Goal: Task Accomplishment & Management: Complete application form

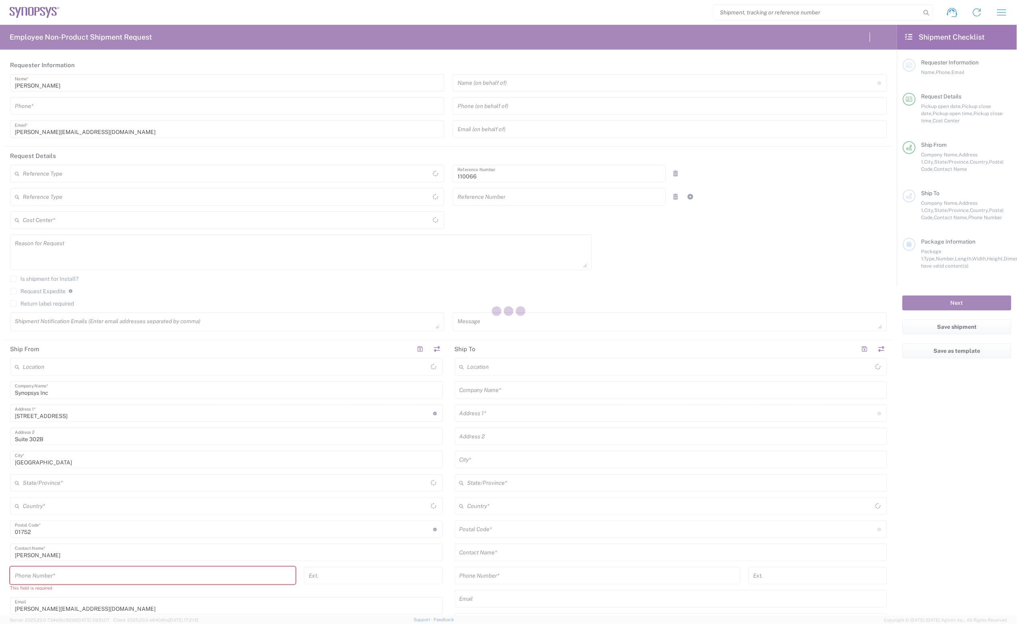
type input "Department"
type input "US01, CIO, IT, ESS2 110066"
type input "[US_STATE]"
type input "[GEOGRAPHIC_DATA]"
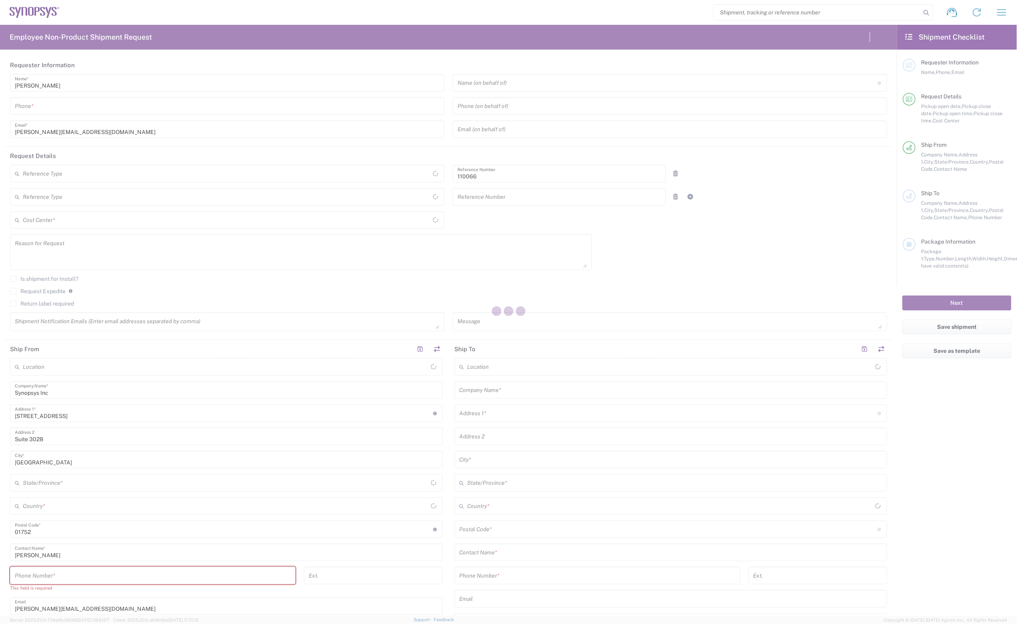
type input "Delivered at Place"
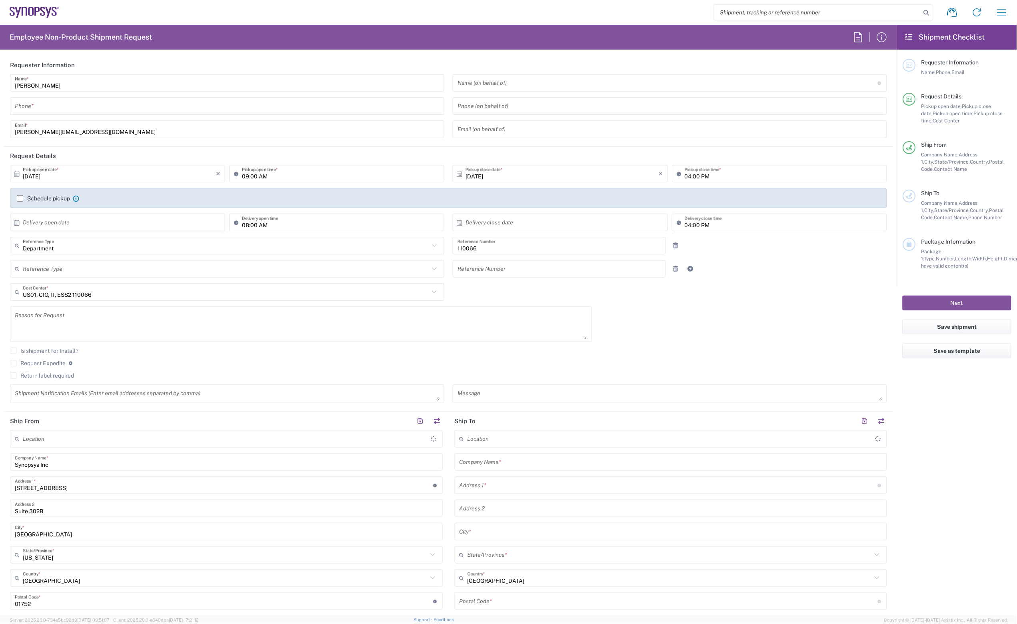
type input "Marlboro US04"
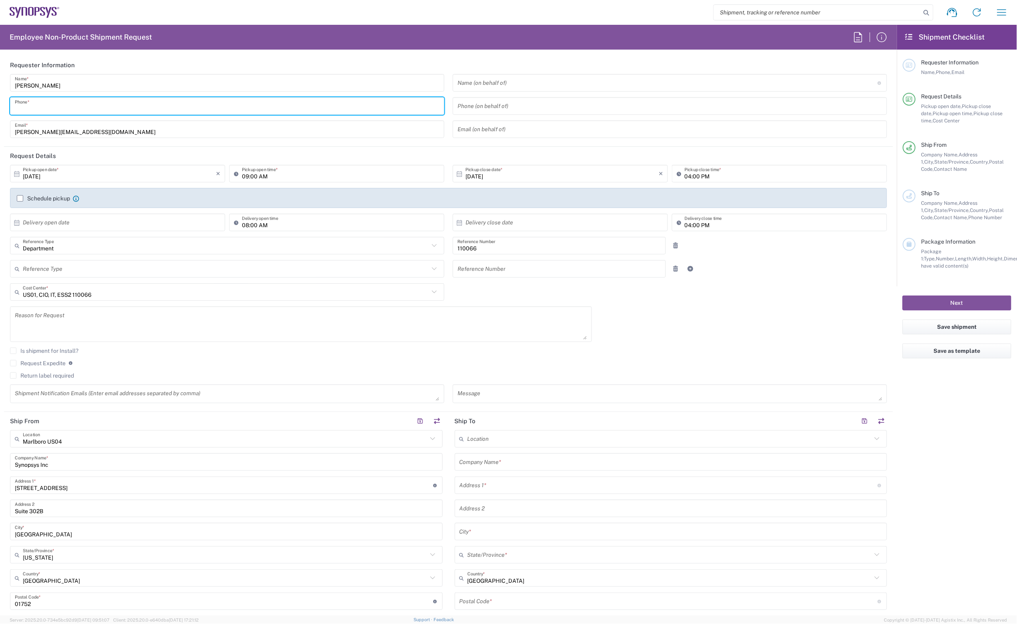
click at [80, 111] on input "tel" at bounding box center [227, 106] width 425 height 14
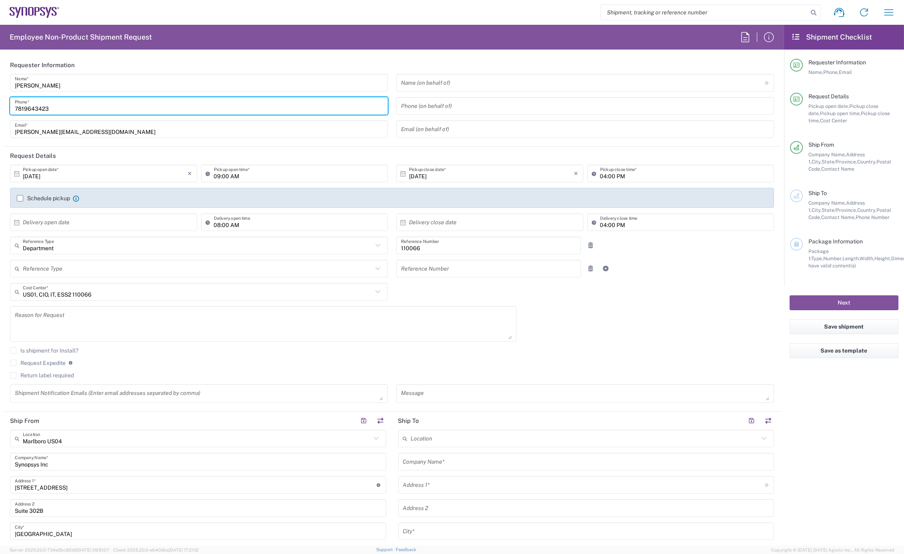
type input "7819643423"
drag, startPoint x: 1010, startPoint y: 1, endPoint x: 20, endPoint y: 200, distance: 1010.3
click at [20, 200] on label "Schedule pickup" at bounding box center [43, 198] width 53 height 6
click at [20, 198] on input "Schedule pickup" at bounding box center [20, 198] width 0 height 0
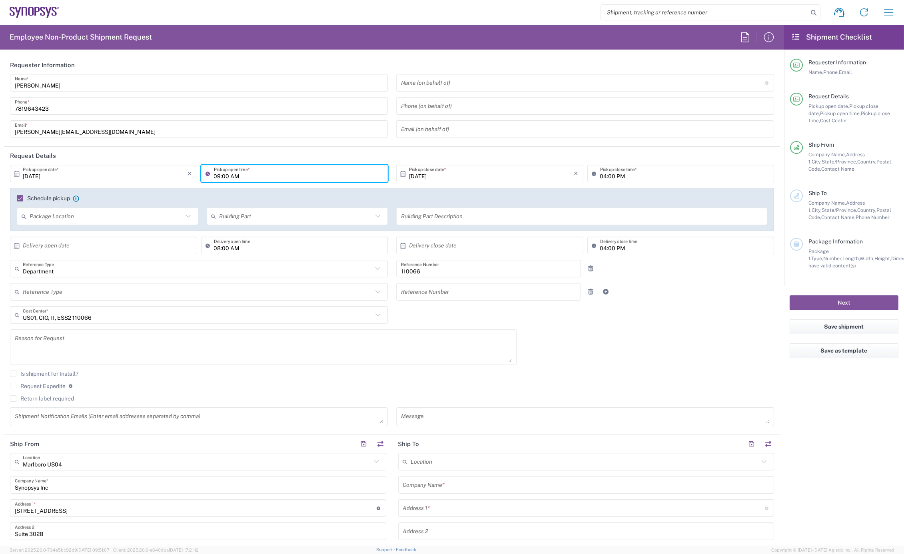
click at [218, 174] on input "09:00 AM" at bounding box center [299, 174] width 170 height 14
type input "02:00 AM"
click at [600, 176] on input "04:00 PM" at bounding box center [685, 174] width 170 height 14
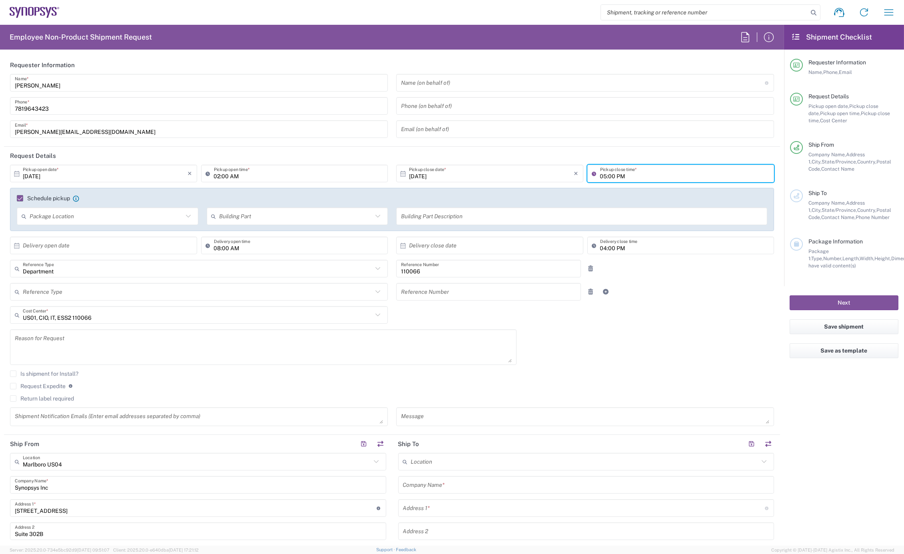
type input "05:00 PM"
click at [46, 342] on textarea at bounding box center [263, 347] width 497 height 31
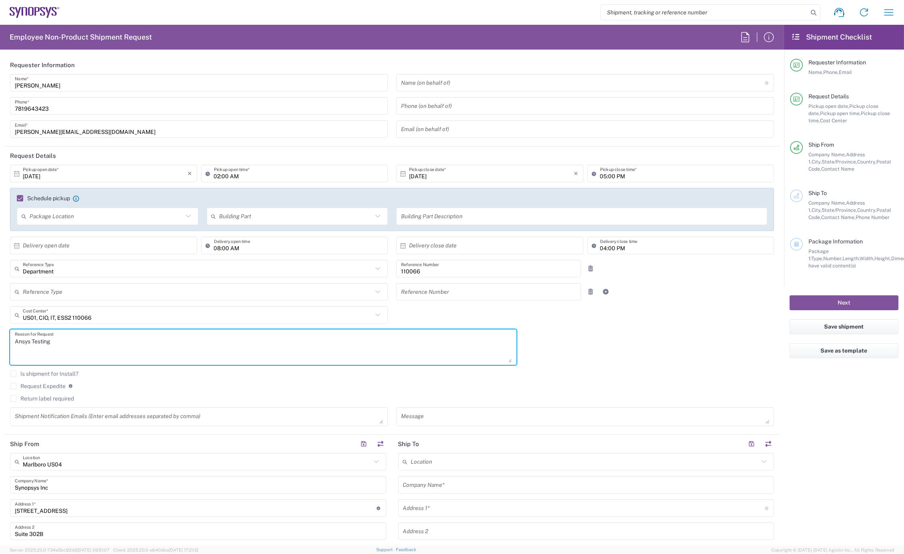
paste textarea "CQHB4D4"
click at [69, 341] on textarea "Ansys Testing CQHB4D4" at bounding box center [263, 347] width 497 height 31
type textarea "Ansys Testing INC0934479"
click at [51, 402] on div "Return label required" at bounding box center [392, 402] width 764 height 12
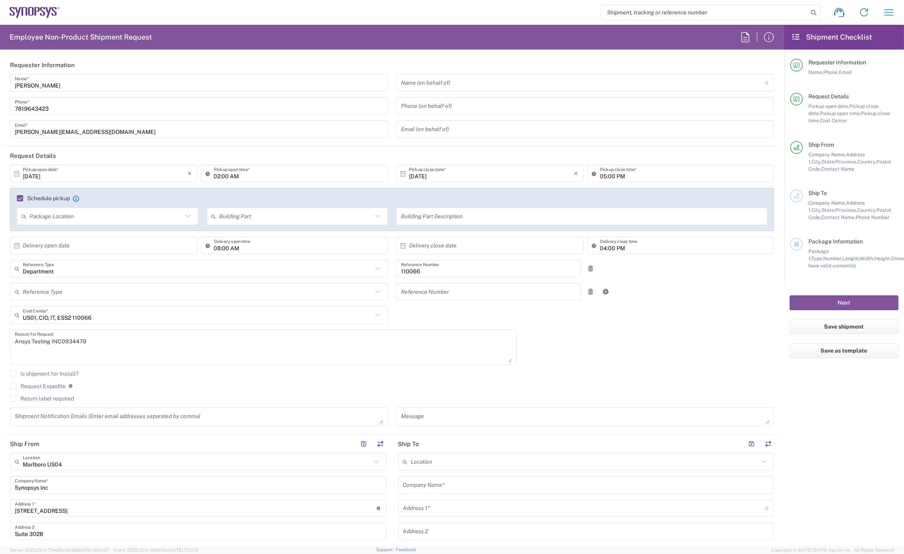
click at [48, 401] on label "Return label required" at bounding box center [42, 399] width 64 height 6
click at [13, 399] on input "Return label required" at bounding box center [13, 399] width 0 height 0
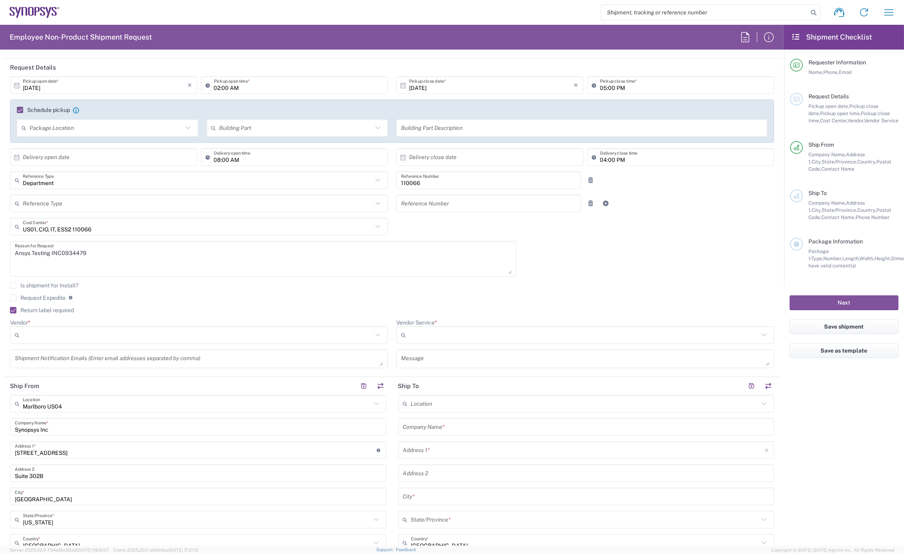
scroll to position [89, 0]
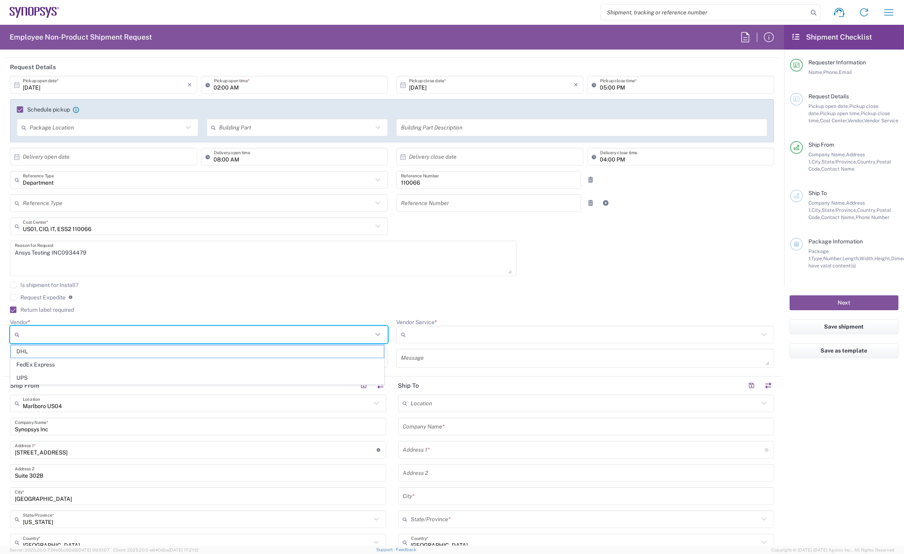
click at [82, 330] on input "Vendor *" at bounding box center [198, 334] width 350 height 13
click at [63, 365] on span "FedEx Express" at bounding box center [197, 365] width 373 height 12
type input "FedEx Express"
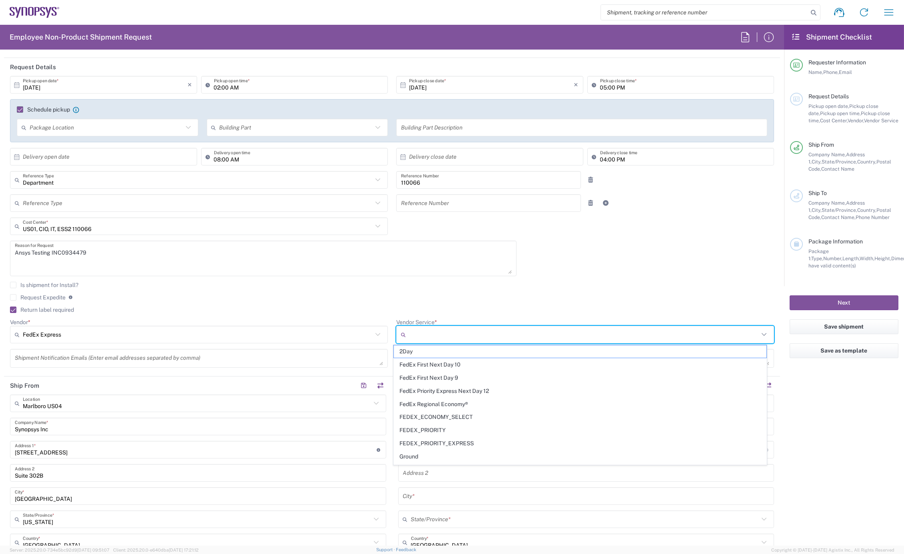
click at [432, 334] on input "Vendor Service *" at bounding box center [584, 334] width 350 height 13
click at [427, 352] on span "2Day" at bounding box center [580, 352] width 373 height 12
type input "2Day"
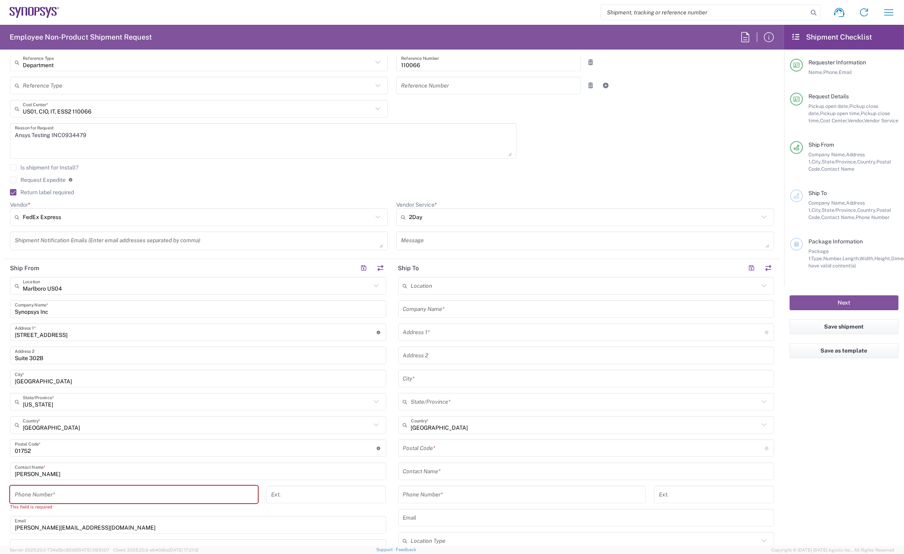
scroll to position [222, 0]
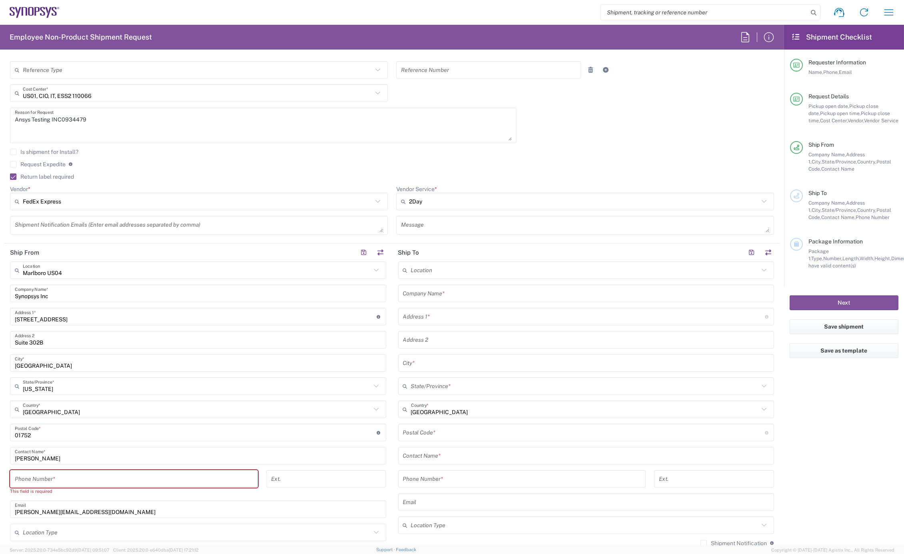
click at [52, 476] on input "tel" at bounding box center [134, 479] width 238 height 14
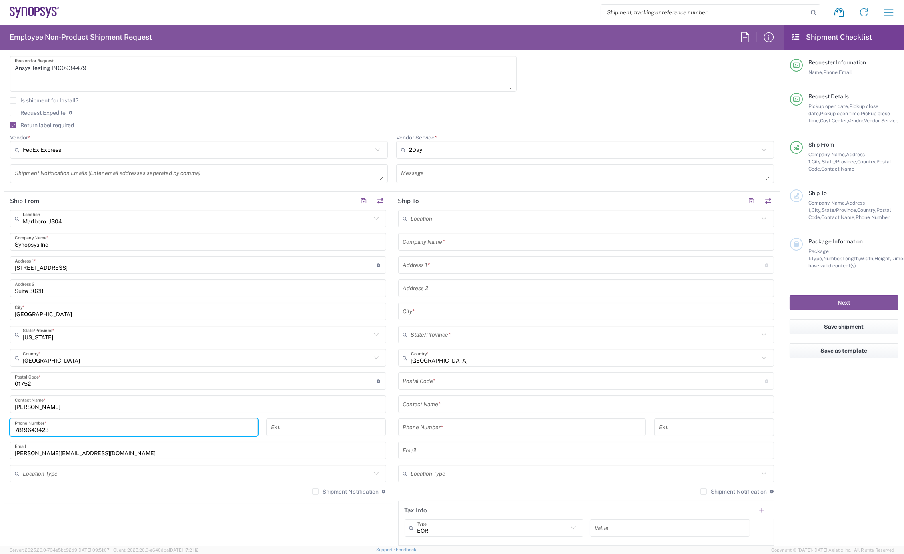
scroll to position [355, 0]
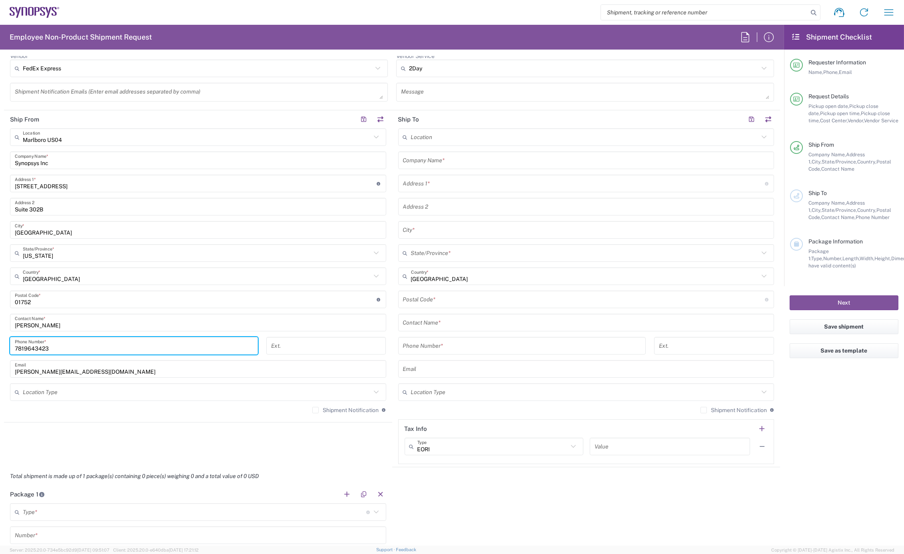
type input "7819643423"
click at [312, 411] on label "Shipment Notification" at bounding box center [345, 410] width 66 height 6
click at [316, 410] on input "Shipment Notification" at bounding box center [316, 410] width 0 height 0
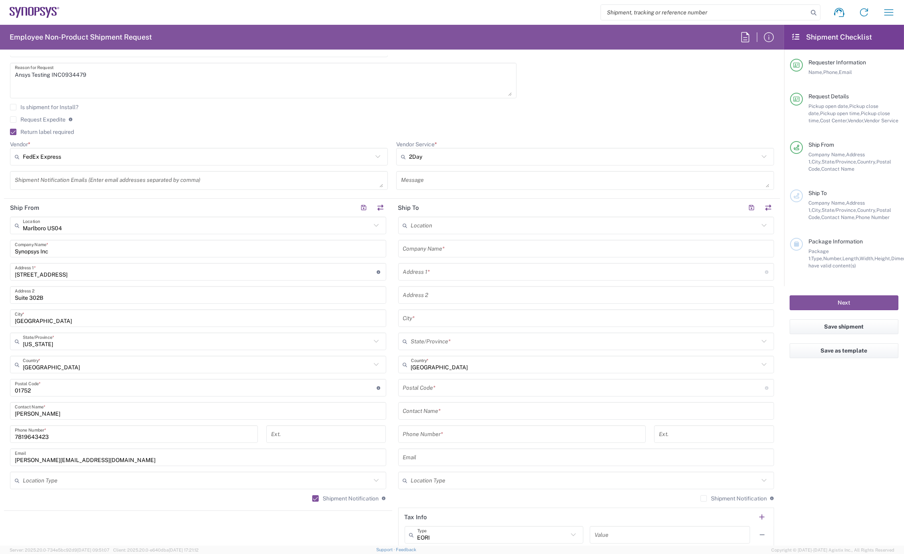
scroll to position [266, 0]
click at [447, 249] on input "text" at bounding box center [586, 249] width 367 height 14
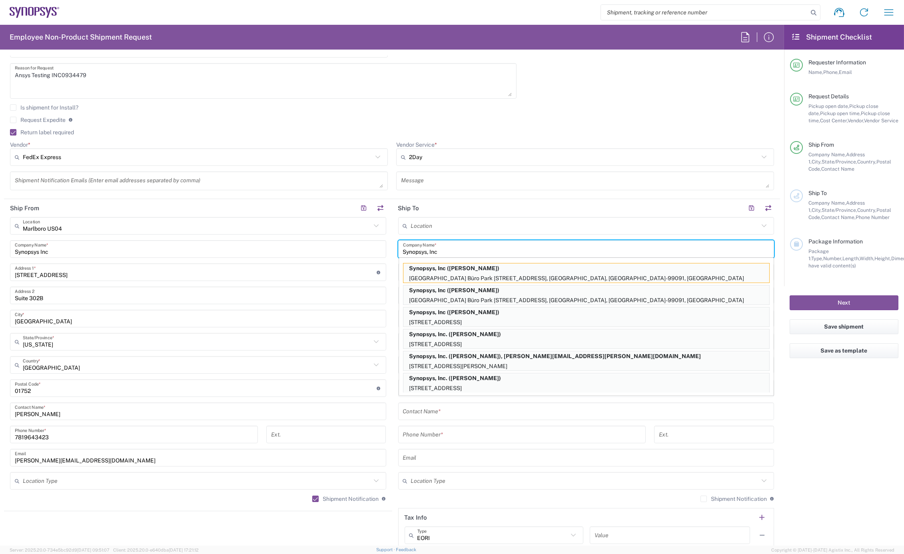
type input "Synopsys, Inc"
click at [544, 437] on input "tel" at bounding box center [522, 435] width 238 height 14
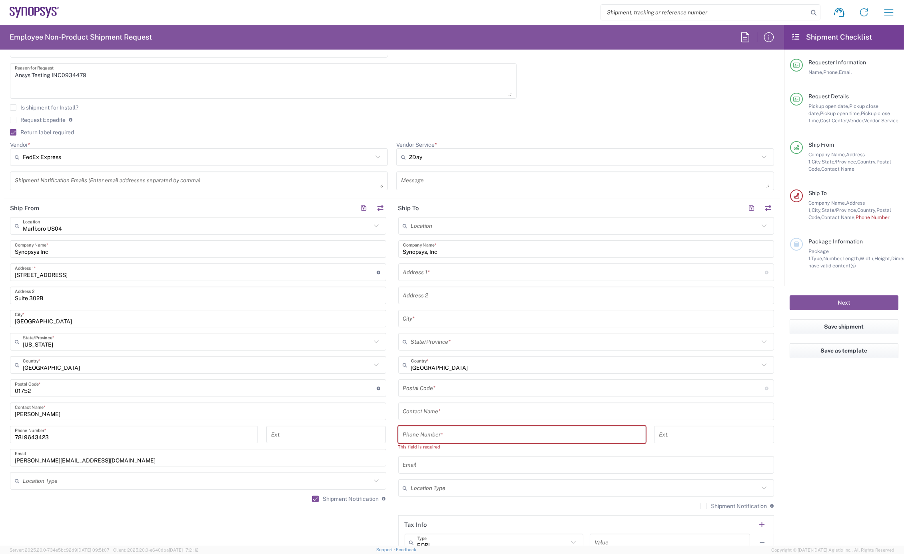
click at [427, 412] on input "text" at bounding box center [586, 412] width 367 height 14
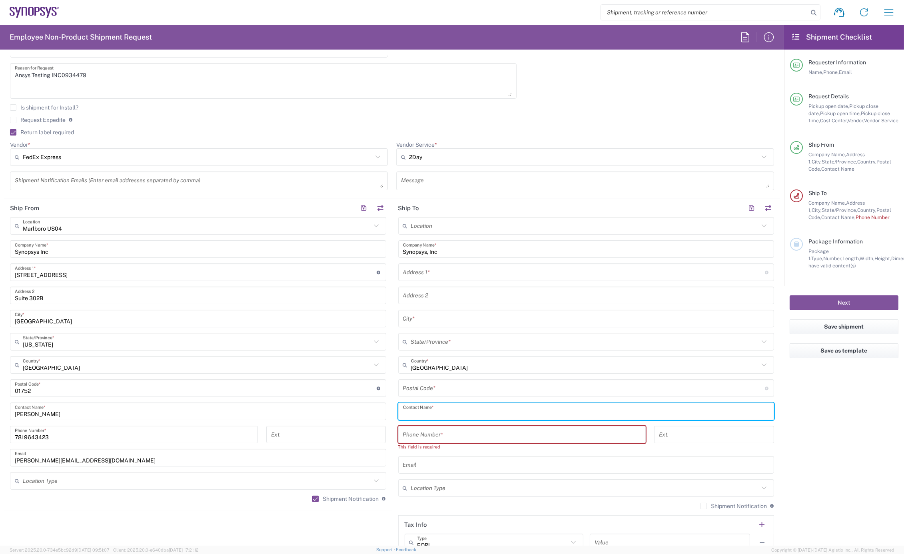
paste input "Jim Bebout"
type input "Jim Bebout"
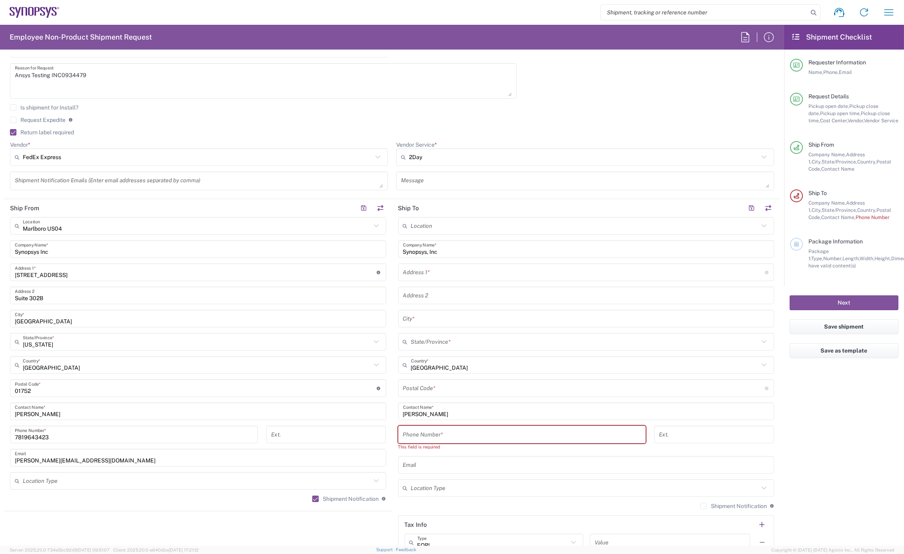
click at [434, 279] on div "Address 1 * For cross streets use street names with '&' or 'and' in between. Fo…" at bounding box center [586, 273] width 376 height 18
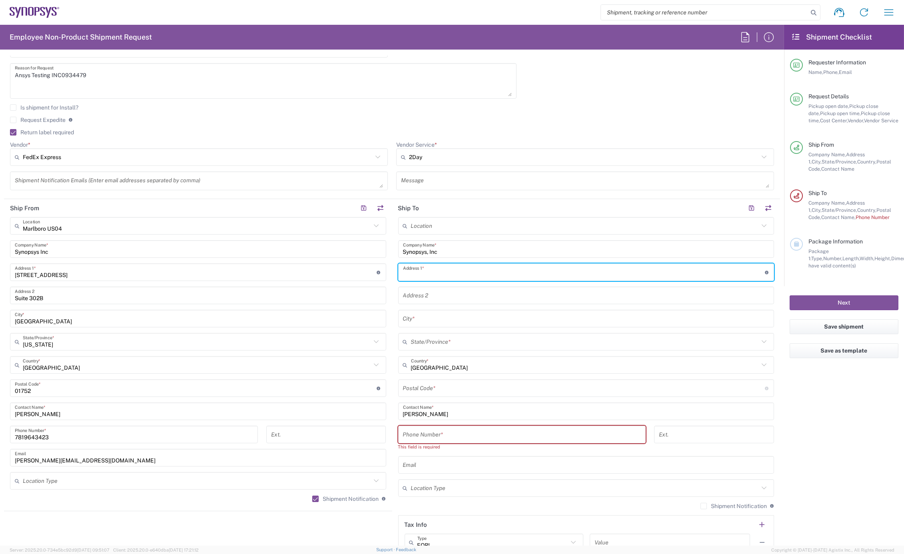
click at [434, 278] on input "text" at bounding box center [584, 273] width 362 height 14
paste input "156 Alexander Ave"
type input "156 Alexander Ave"
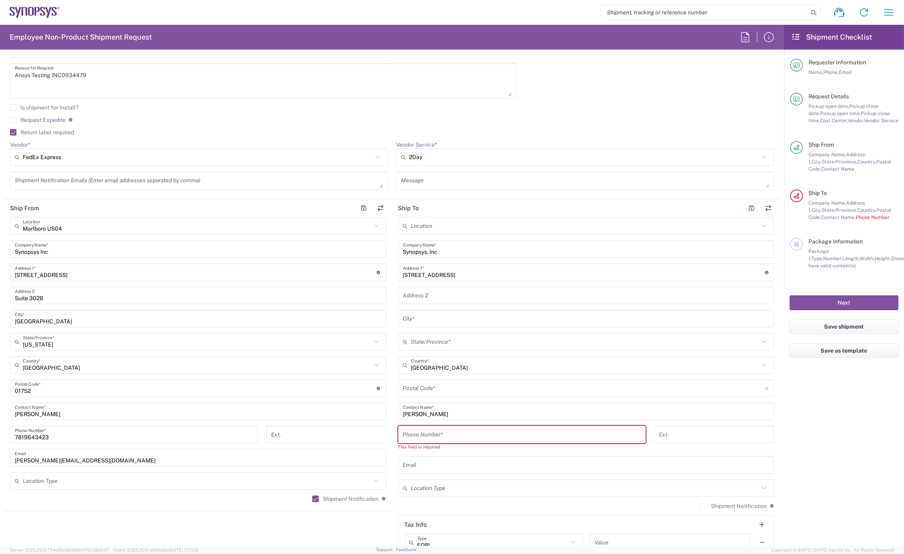
click at [426, 310] on div "Location Aachen DE04 Agrate Brianza IT01 Aschheim DE02 Atlanta US60 Austin US26…" at bounding box center [586, 388] width 376 height 343
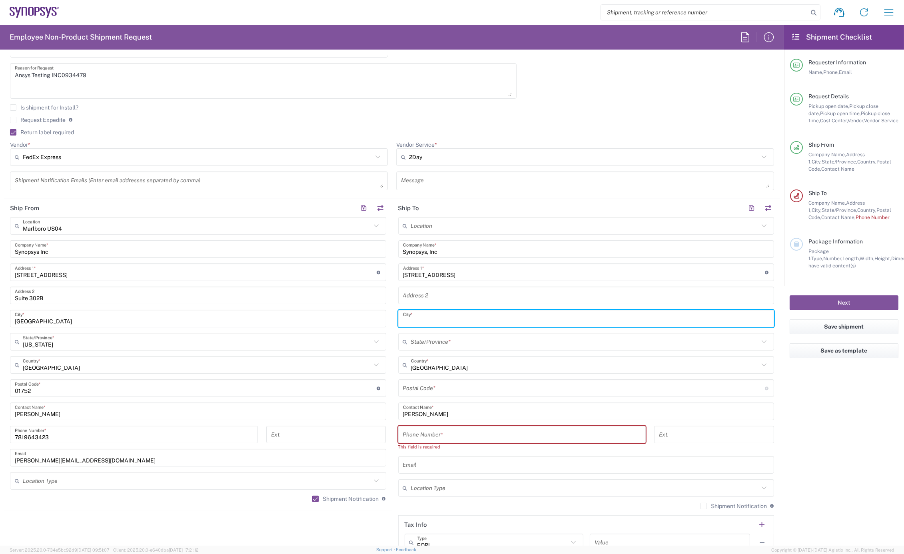
click at [425, 312] on input "text" at bounding box center [586, 319] width 367 height 14
paste input "Strabane"
type input "Strabane"
click at [426, 342] on input "text" at bounding box center [585, 342] width 348 height 14
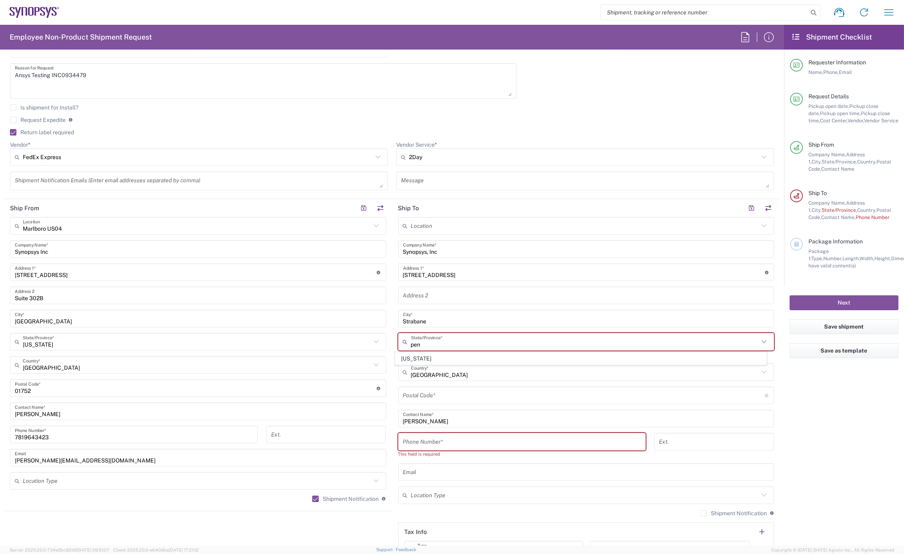
click at [433, 362] on span "[US_STATE]" at bounding box center [581, 359] width 371 height 12
type input "[US_STATE]"
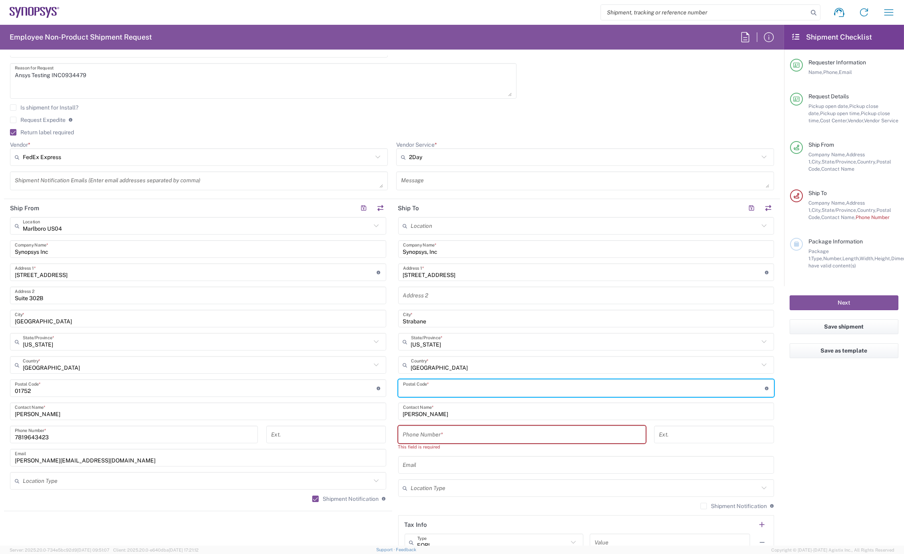
click at [423, 388] on input "undefined" at bounding box center [584, 389] width 362 height 14
paste input "15363"
type input "15363"
click at [438, 431] on input "tel" at bounding box center [522, 435] width 238 height 14
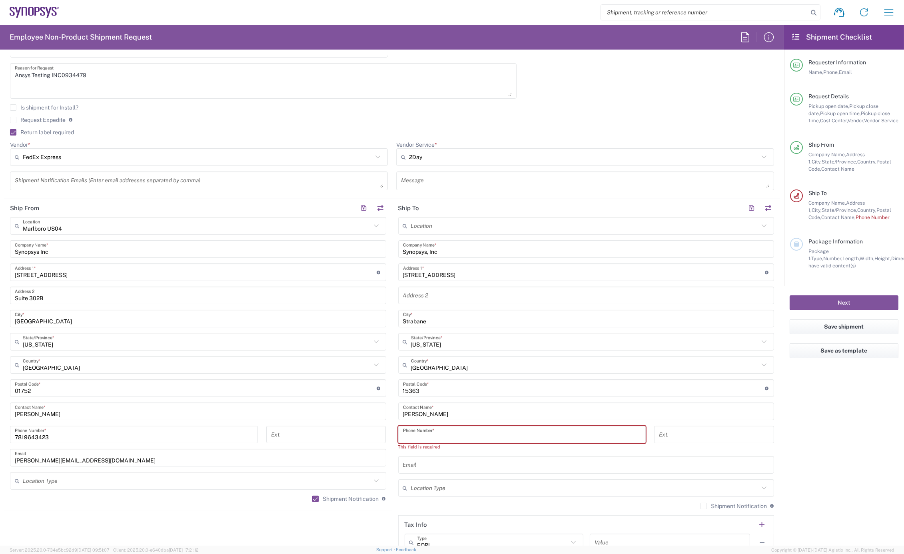
paste input "15363"
drag, startPoint x: 427, startPoint y: 438, endPoint x: 534, endPoint y: 402, distance: 113.0
click at [369, 442] on div "Ship From Marlboro US04 Location Marlboro US04 Aachen DE04 Agrate Brianza IT01 …" at bounding box center [392, 381] width 776 height 364
click at [434, 438] on input "15363" at bounding box center [522, 435] width 238 height 14
paste input "724-825-7697"
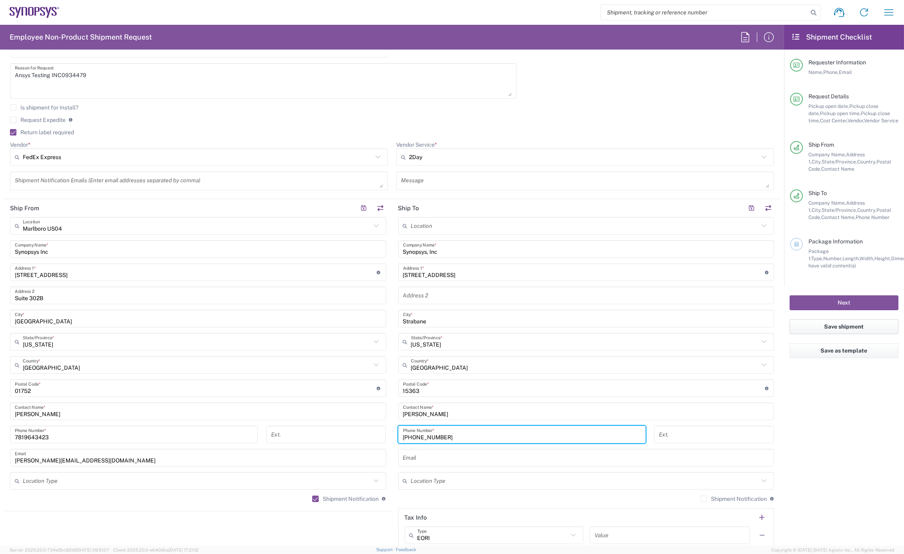
type input "724-825-7697"
click at [419, 458] on input "text" at bounding box center [586, 458] width 367 height 14
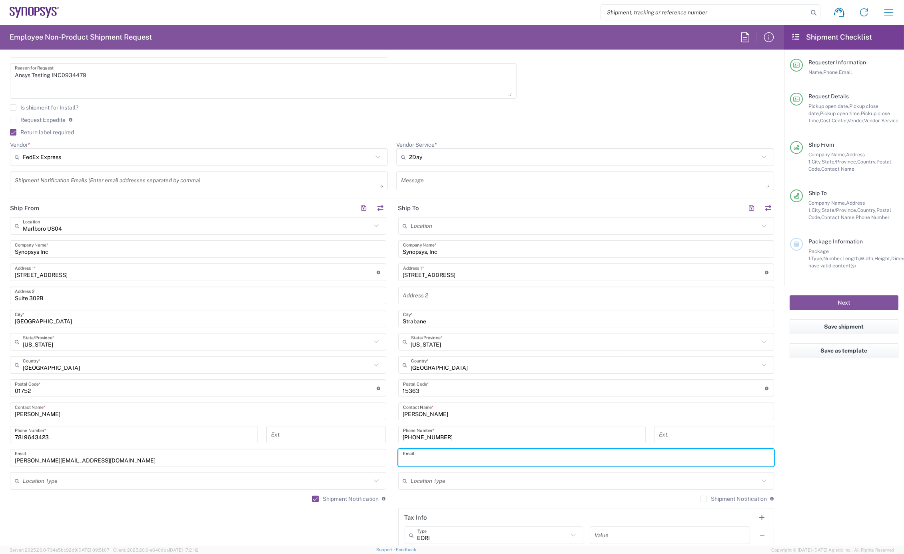
paste input "jim.bebout@ansys.com"
type input "jim.bebout@ansys.com"
click at [701, 500] on label "Shipment Notification" at bounding box center [734, 499] width 66 height 6
click at [704, 499] on input "Shipment Notification" at bounding box center [704, 499] width 0 height 0
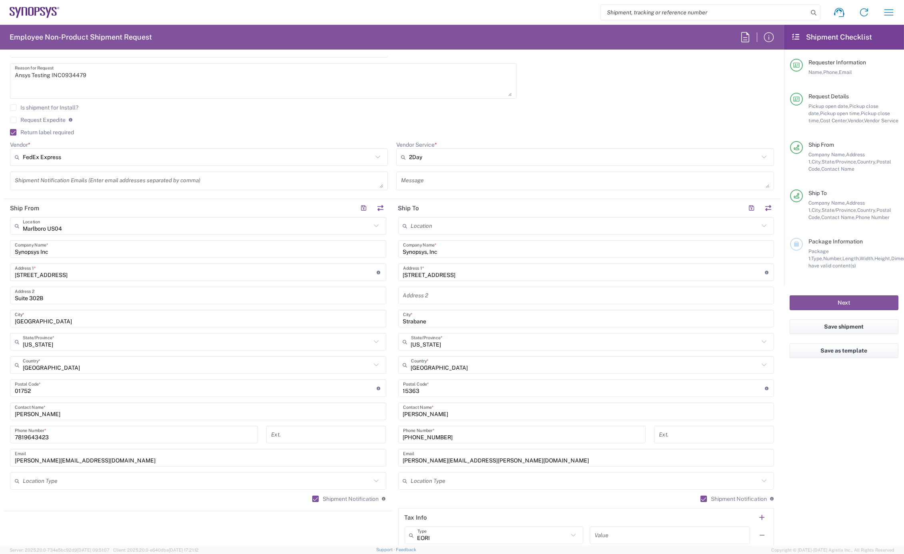
click at [54, 170] on div "Vendor * FedEx Express DHL FedEx Express UPS" at bounding box center [199, 156] width 386 height 30
click at [50, 187] on div "Shipment Notification Emails (Enter email addresses separated by comma)" at bounding box center [199, 181] width 378 height 19
click at [55, 182] on textarea at bounding box center [199, 181] width 368 height 14
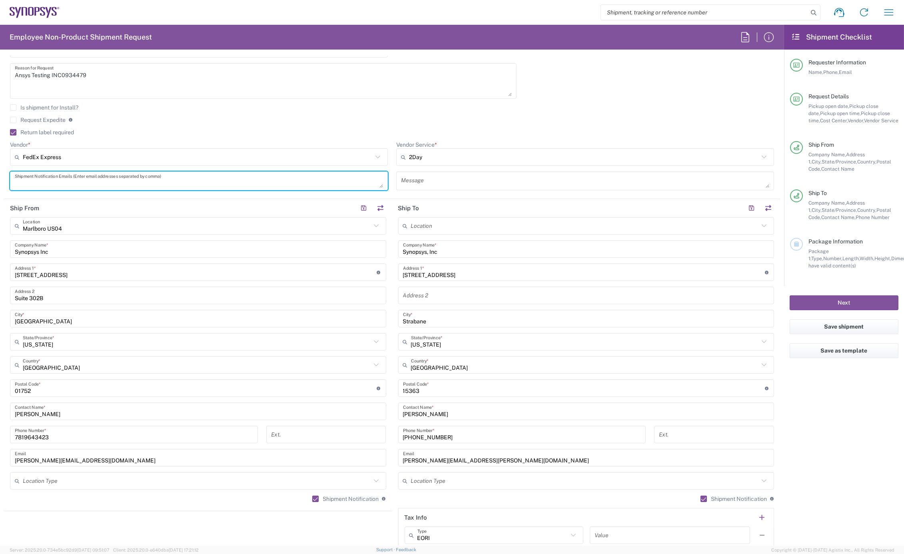
paste textarea "jim.bebout@synopsys.com"
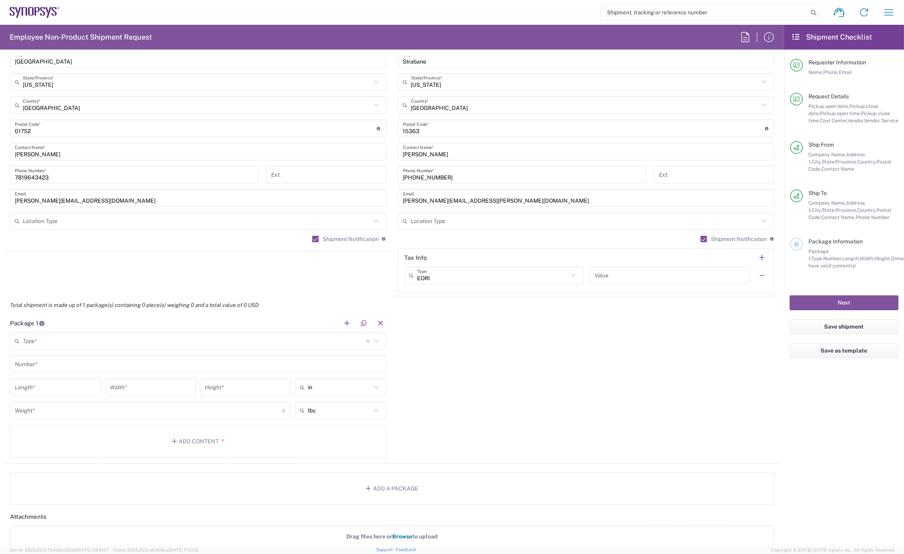
scroll to position [533, 0]
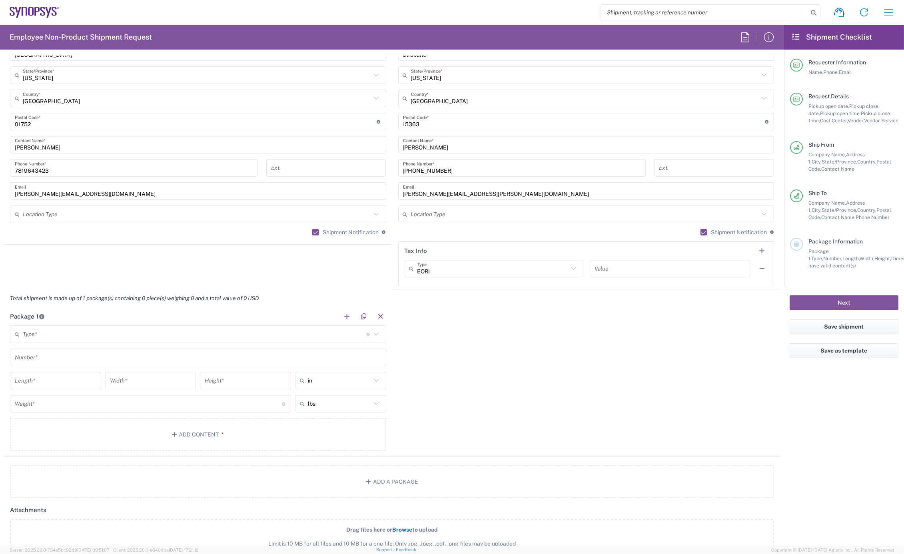
type textarea "jim.bebout@synopsys.com"
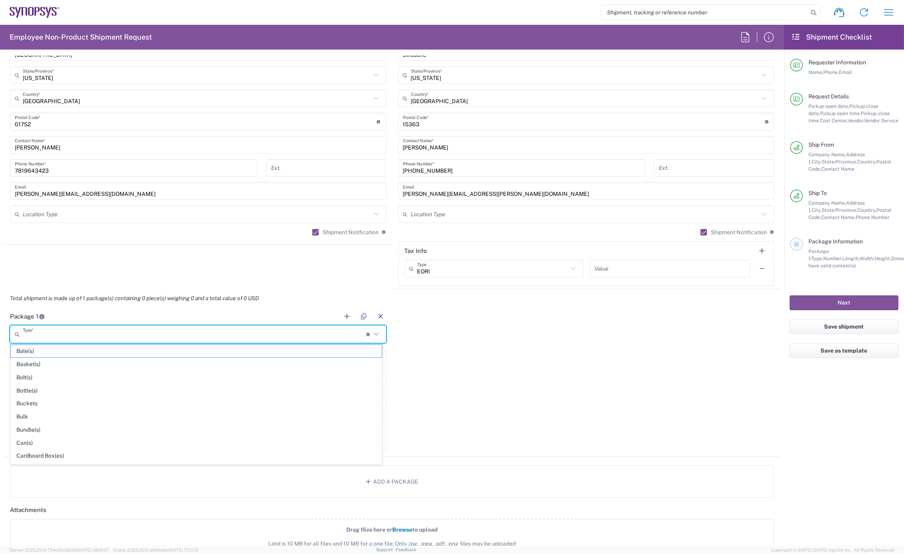
click at [74, 334] on input "text" at bounding box center [195, 335] width 344 height 14
click at [51, 379] on span "Large Box" at bounding box center [196, 378] width 371 height 12
type input "Large Box"
type input "17.5"
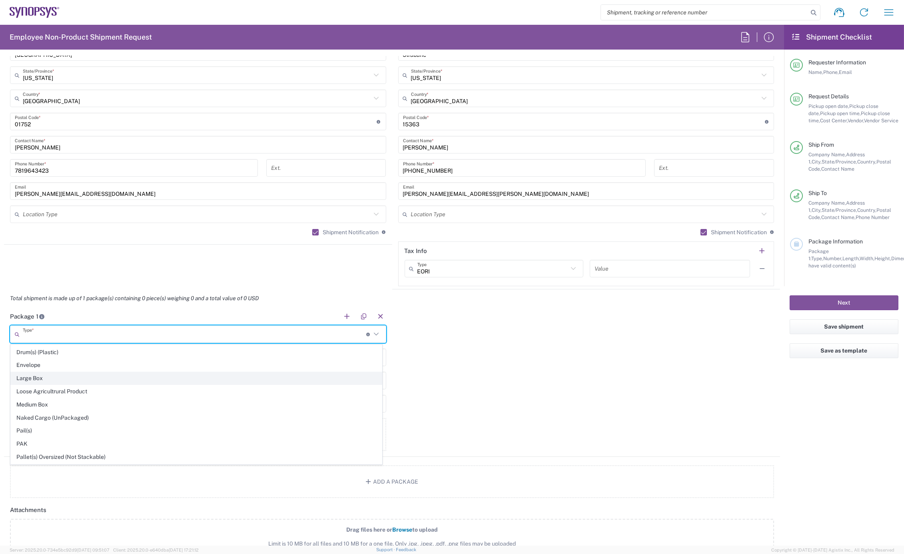
type input "12.5"
type input "3"
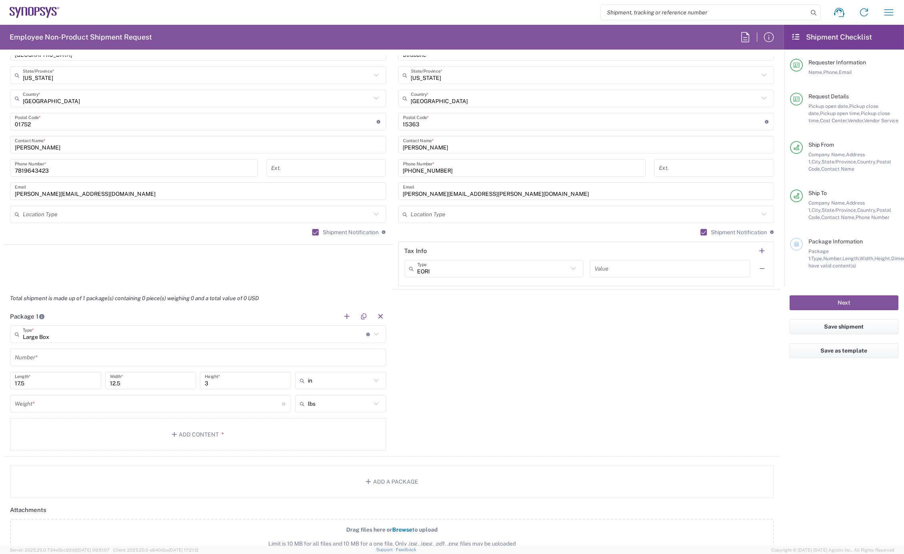
click at [38, 358] on input "text" at bounding box center [198, 358] width 367 height 14
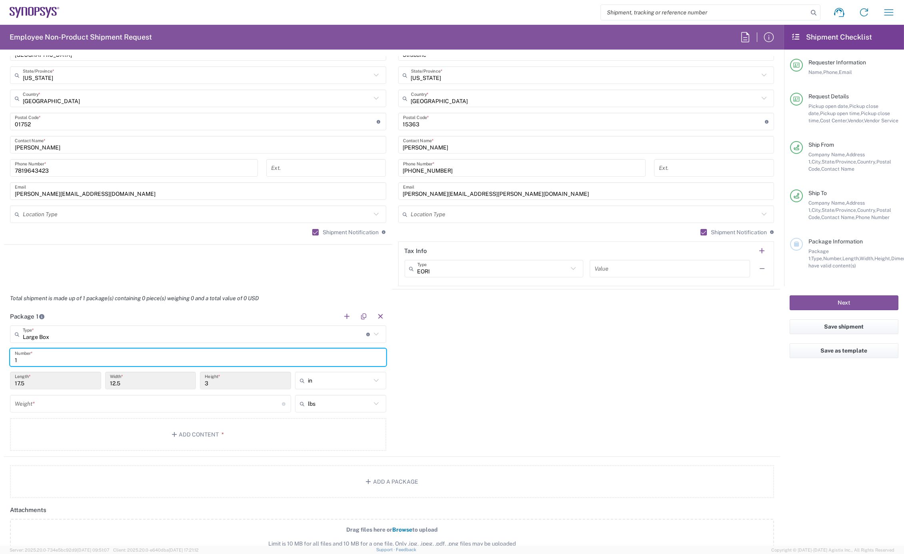
type input "1"
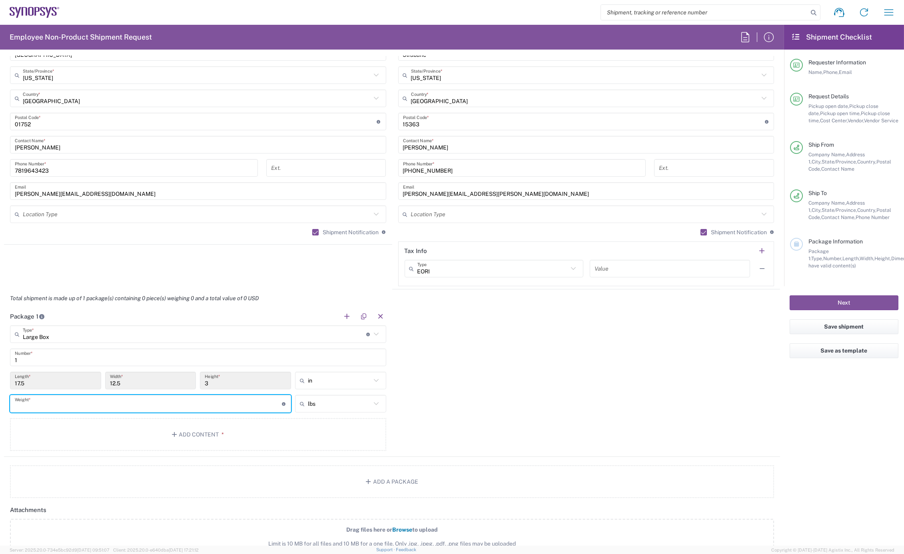
click at [36, 402] on input "number" at bounding box center [148, 404] width 267 height 14
type input "5"
click at [192, 439] on button "Add Content *" at bounding box center [198, 434] width 376 height 33
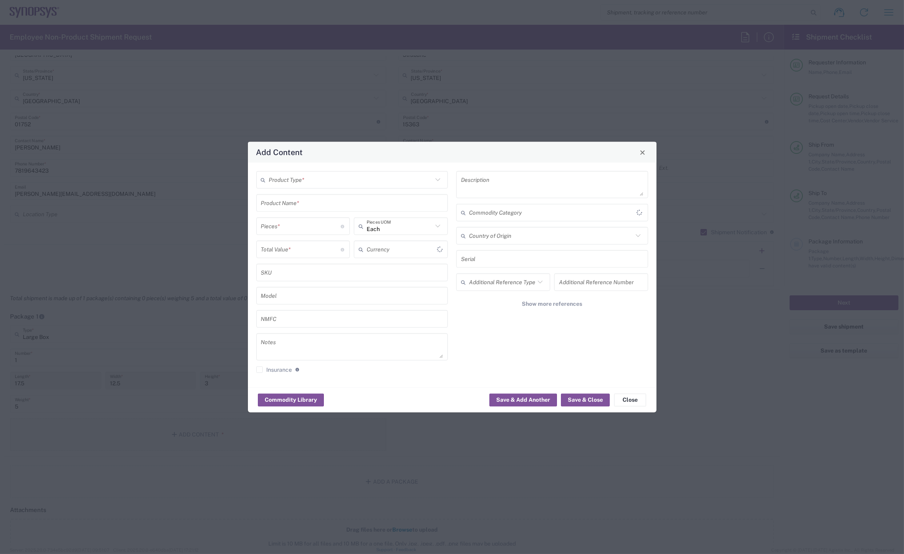
type input "US Dollar"
click at [293, 189] on div "Product Type * Product Name * Pieces * Number of pieces inside all the packages…" at bounding box center [352, 275] width 200 height 208
click at [294, 182] on input "text" at bounding box center [351, 180] width 164 height 14
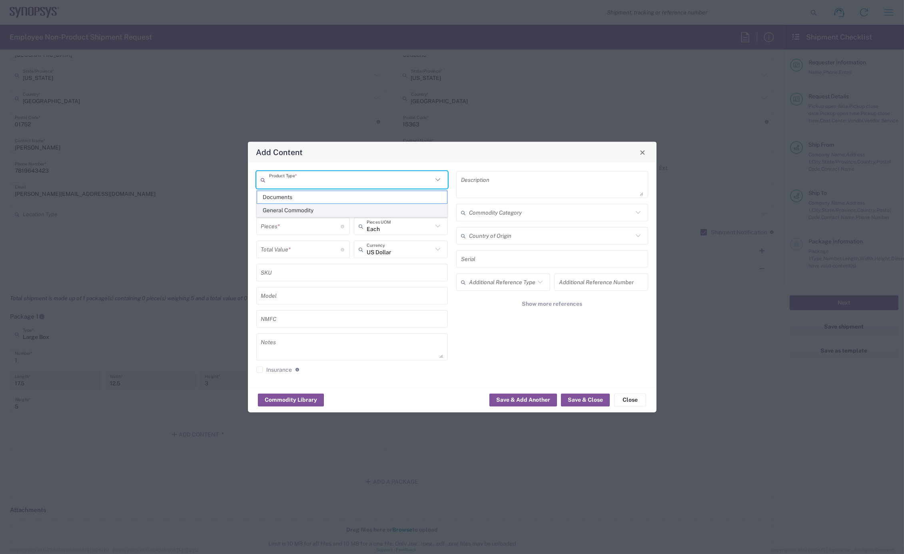
click at [295, 207] on span "General Commodity" at bounding box center [352, 210] width 190 height 12
type input "General Commodity"
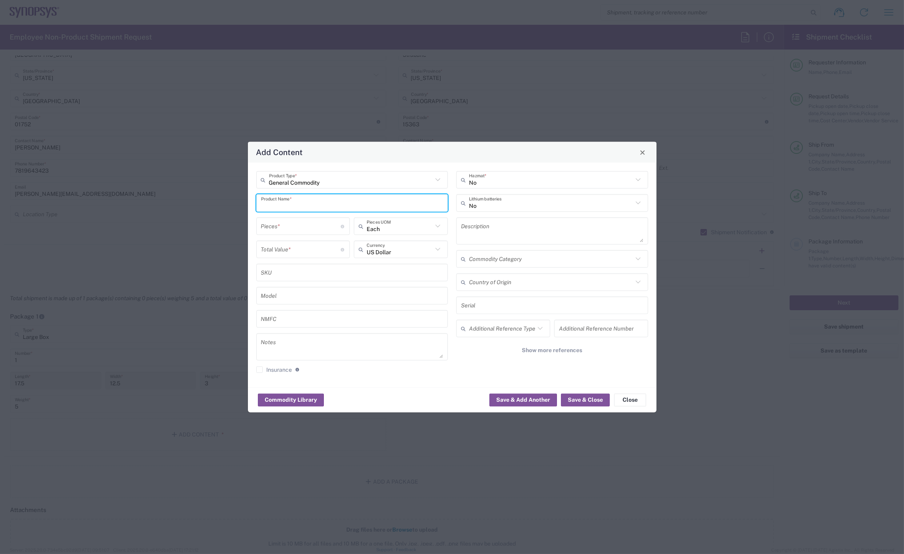
click at [294, 204] on input "text" at bounding box center [352, 203] width 182 height 14
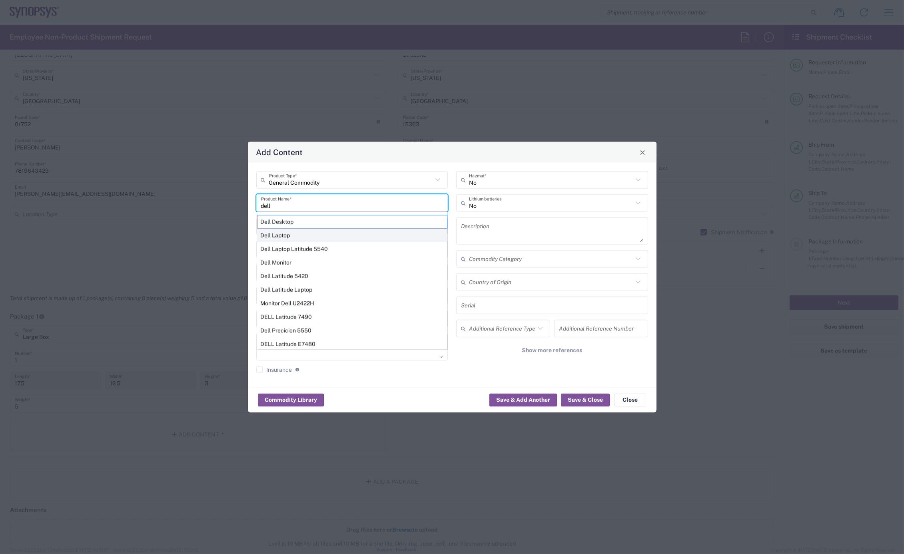
click at [290, 234] on div "Dell Laptop" at bounding box center [352, 236] width 190 height 14
type input "Dell Laptop"
type textarea "Dell Laptop"
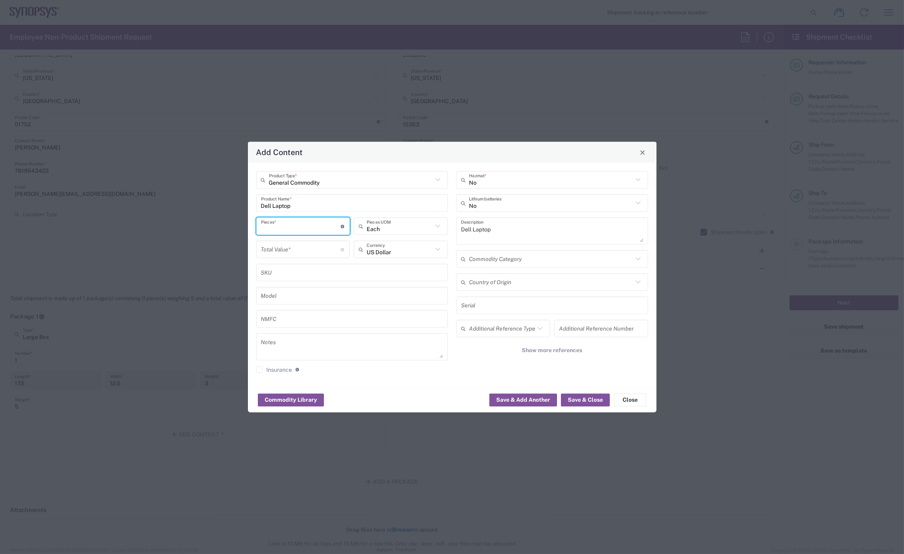
click at [285, 225] on input "number" at bounding box center [301, 226] width 80 height 14
type input "1"
click at [283, 254] on input "number" at bounding box center [301, 249] width 80 height 14
type input "950"
click at [582, 400] on button "Save & Close" at bounding box center [585, 400] width 49 height 13
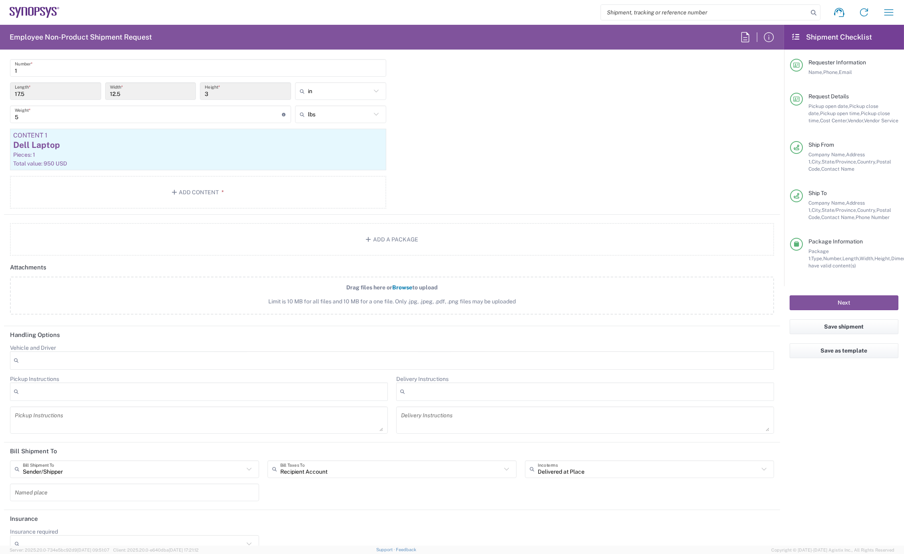
scroll to position [836, 0]
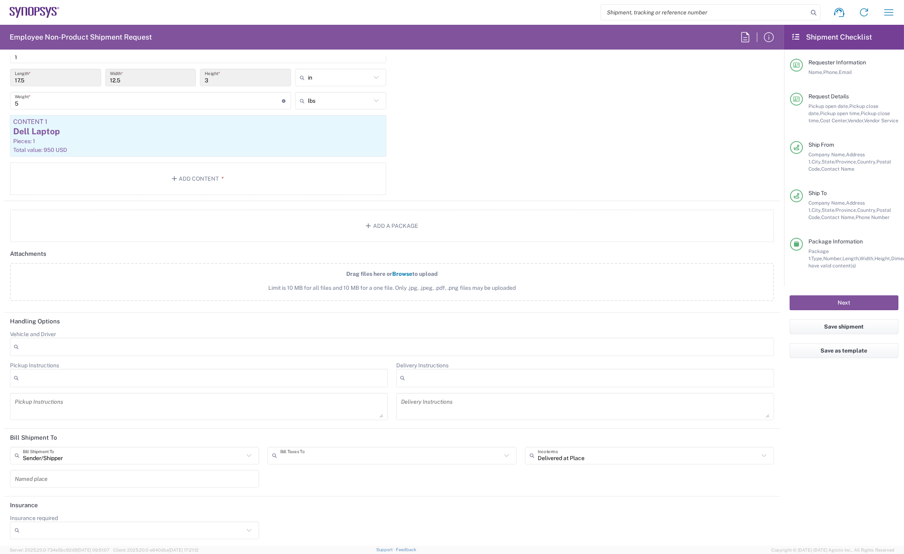
click at [376, 453] on input "text" at bounding box center [390, 456] width 221 height 14
click at [357, 483] on span "Sender/Shipper" at bounding box center [388, 484] width 245 height 12
type input "Sender/Shipper"
click at [842, 303] on button "Next" at bounding box center [844, 303] width 109 height 15
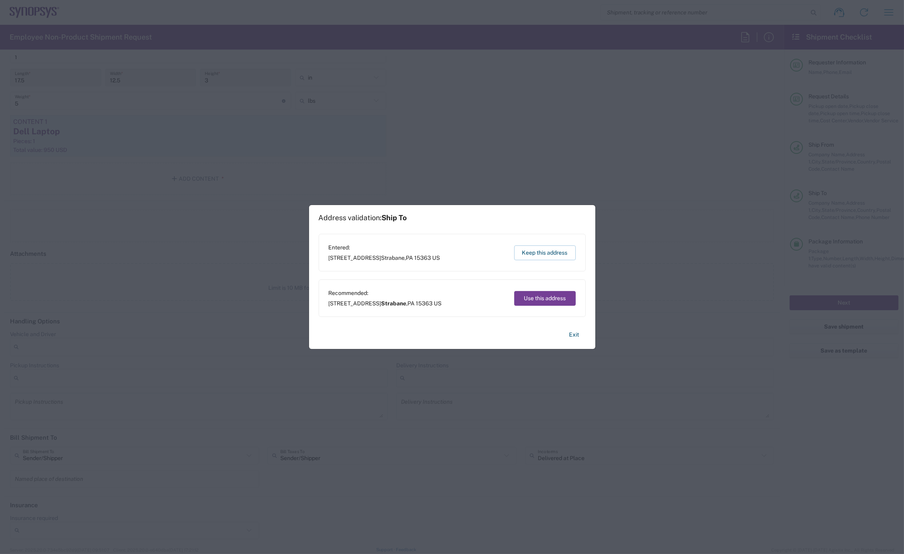
click at [537, 298] on button "Use this address" at bounding box center [545, 298] width 62 height 15
type input "Strabane"
type input "[US_STATE]"
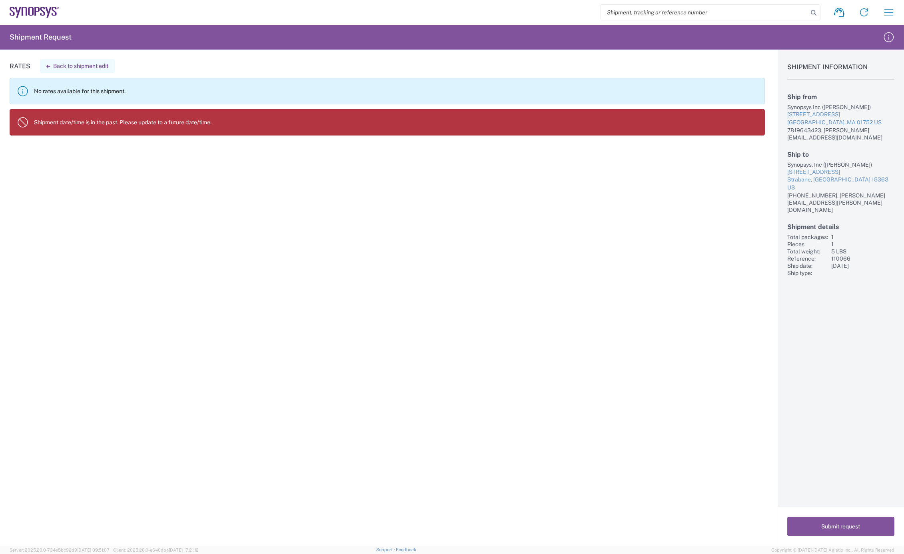
click at [101, 63] on button "Back to shipment edit" at bounding box center [77, 66] width 75 height 14
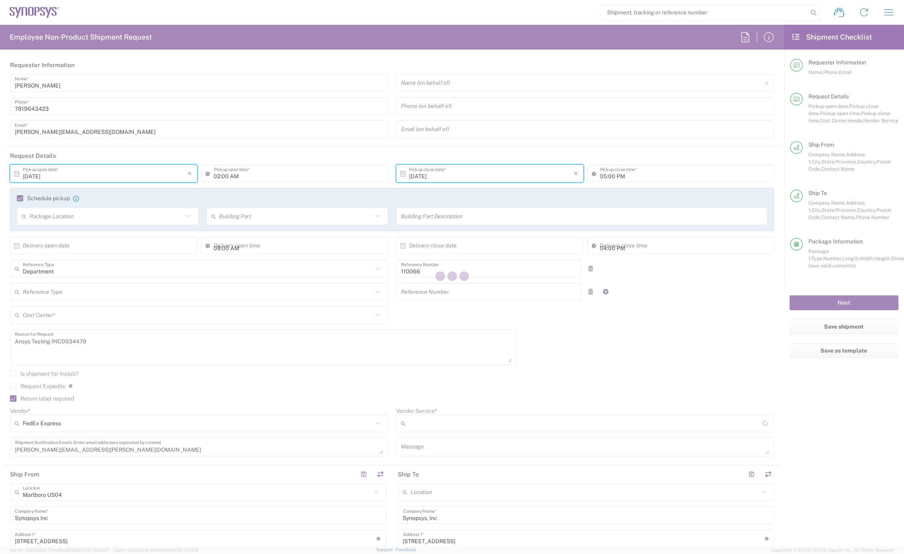
type input "Large Box"
type input "US01, CIO, IT, ESS2 110066"
type input "2Day"
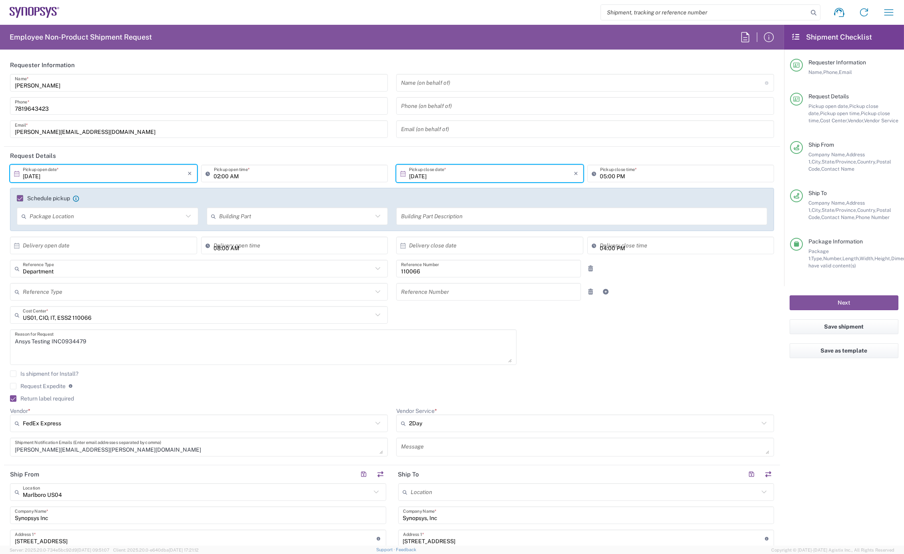
click at [231, 171] on input "02:00 AM" at bounding box center [299, 174] width 170 height 14
click at [234, 174] on input "02:00 AM" at bounding box center [299, 174] width 170 height 14
type input "02:00 PM"
click at [855, 300] on button "Next" at bounding box center [844, 303] width 109 height 15
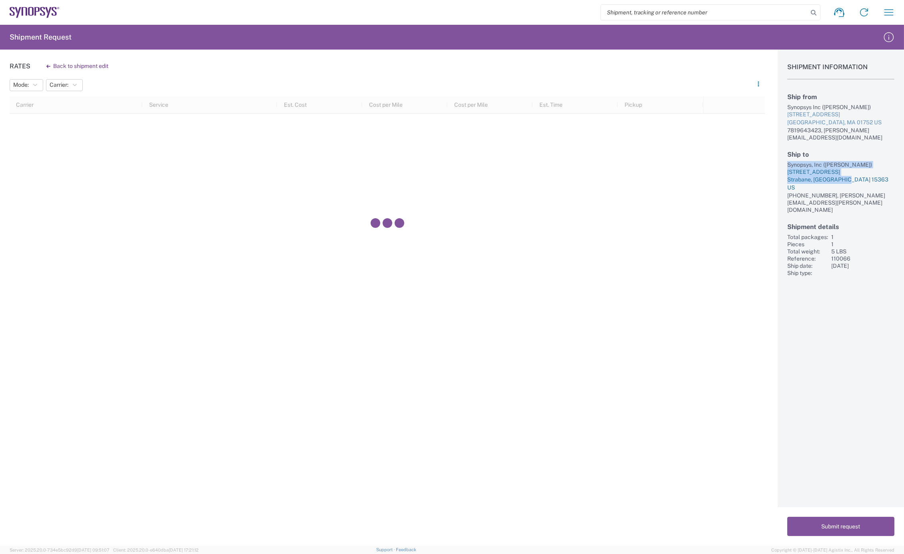
drag, startPoint x: 788, startPoint y: 156, endPoint x: 857, endPoint y: 170, distance: 70.6
click at [857, 170] on div "Ship to Synopsys, Inc (Jim Bebout) 156 Alexander Ave Strabane, PA 15363 US 724-…" at bounding box center [841, 182] width 107 height 63
copy div "Synopsys, Inc (Jim Bebout) 156 Alexander Ave Strabane, PA 15363 US"
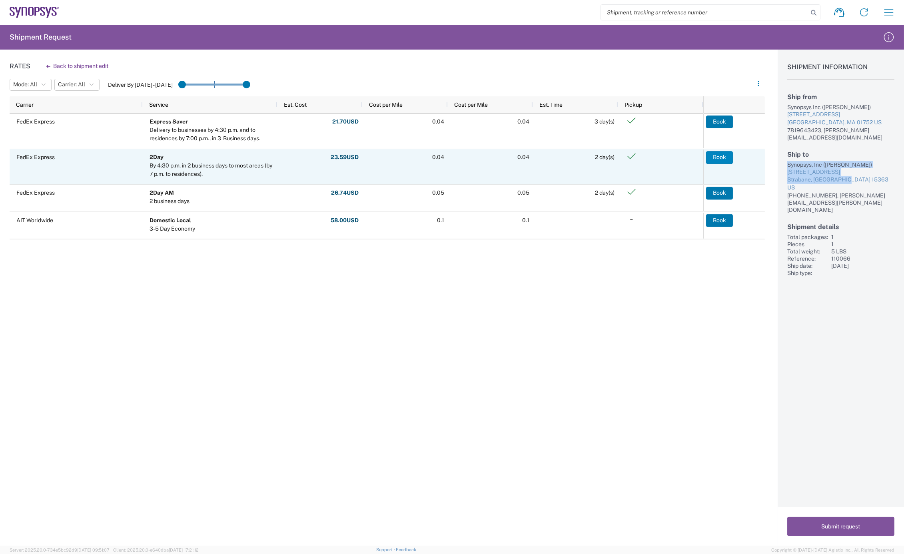
click at [719, 155] on button "Book" at bounding box center [719, 157] width 27 height 13
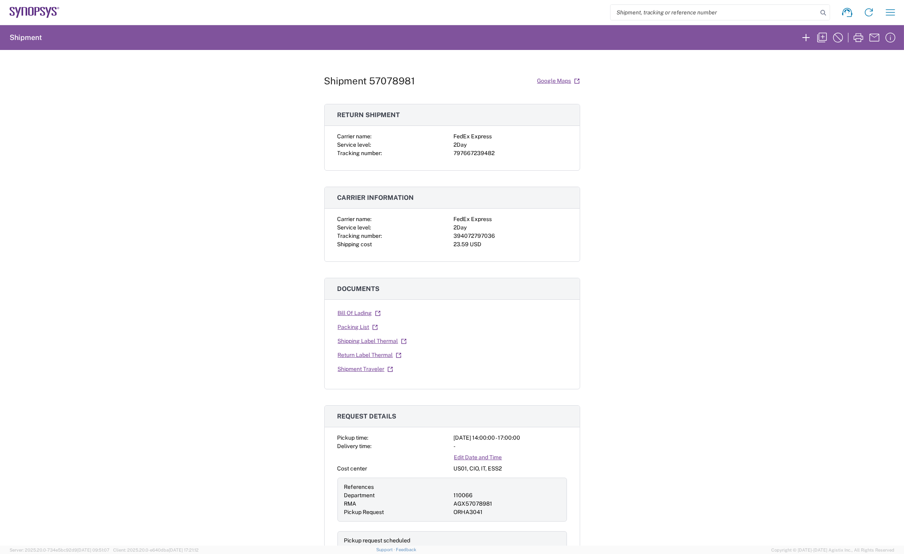
click at [469, 235] on div "394072797036" at bounding box center [510, 236] width 113 height 8
copy div "394072797036"
click at [474, 150] on div "797667239482" at bounding box center [510, 153] width 113 height 8
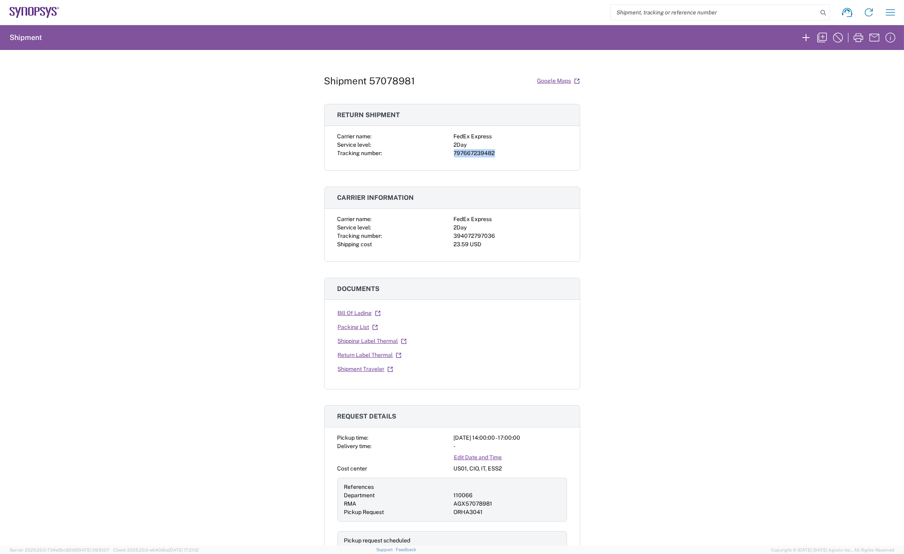
copy div "797667239482"
click at [375, 356] on link "Return Label Thermal" at bounding box center [370, 355] width 64 height 14
click at [374, 343] on link "Shipping Label Thermal" at bounding box center [373, 341] width 70 height 14
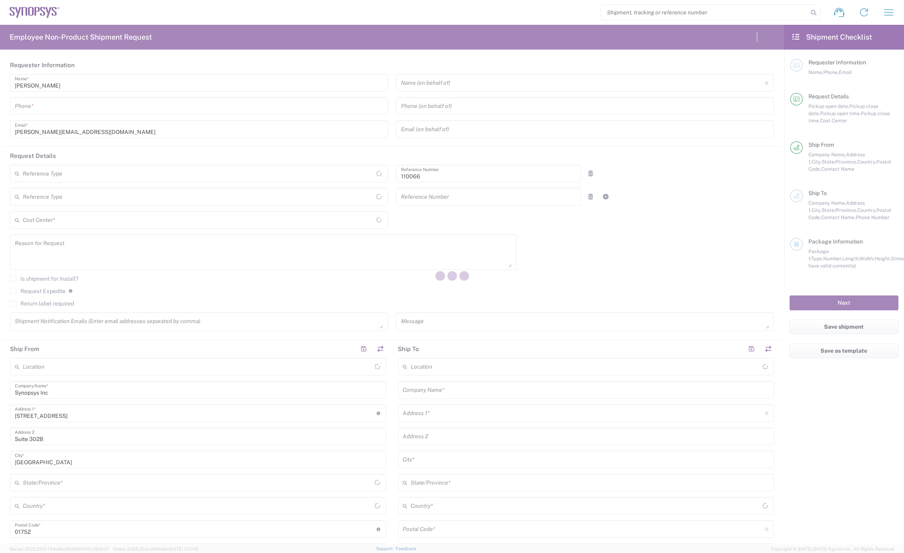
type input "Department"
type input "US01, CIO, IT, ESS2 110066"
type input "[US_STATE]"
type input "[GEOGRAPHIC_DATA]"
type input "Delivered at Place"
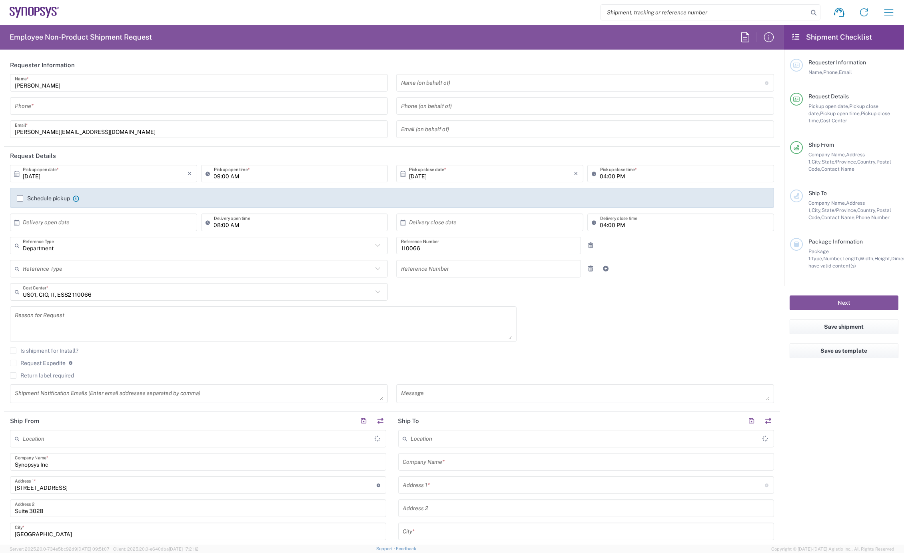
type input "[GEOGRAPHIC_DATA]"
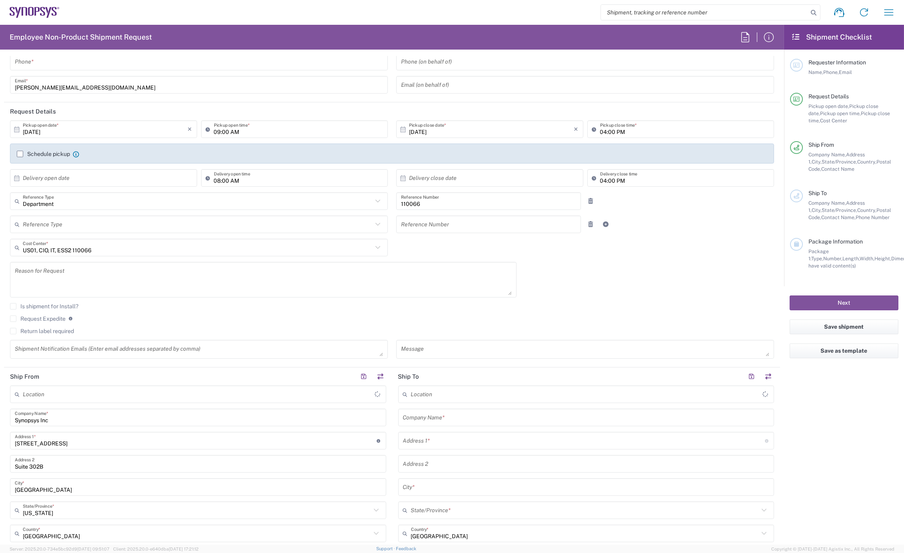
scroll to position [89, 0]
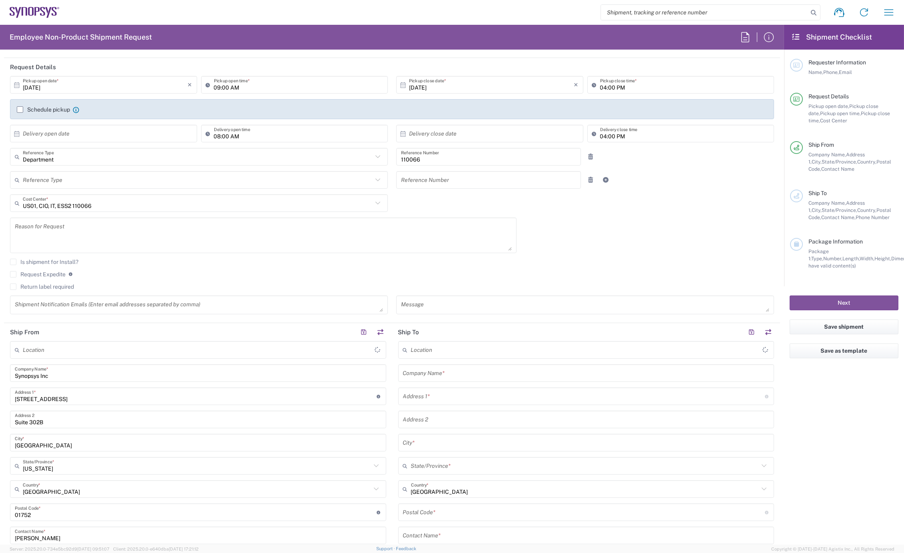
type input "Marlboro US04"
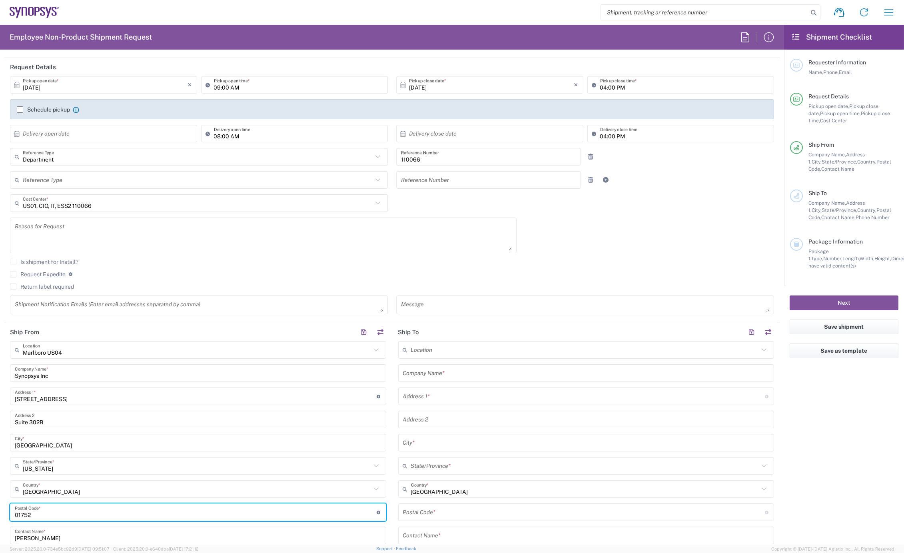
click at [23, 513] on input "undefined" at bounding box center [196, 513] width 362 height 14
